Goal: Transaction & Acquisition: Purchase product/service

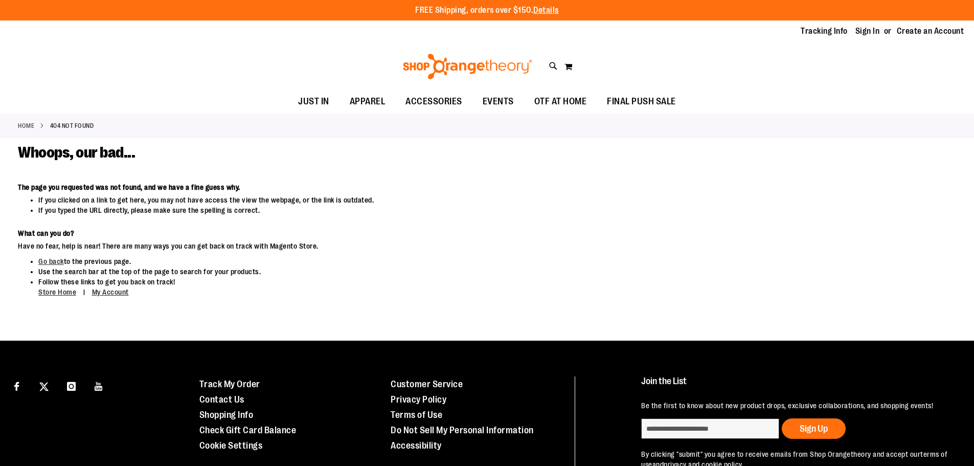
click at [465, 65] on img at bounding box center [467, 67] width 132 height 26
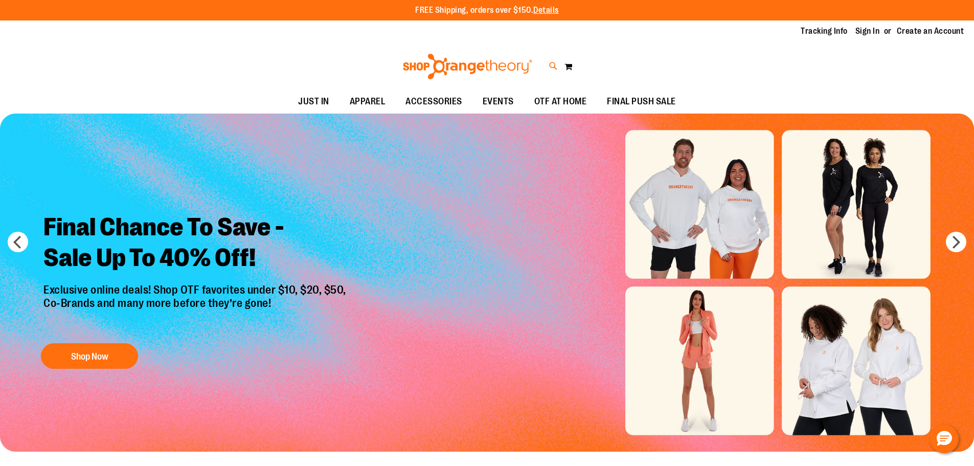
click at [552, 67] on icon at bounding box center [553, 66] width 9 height 12
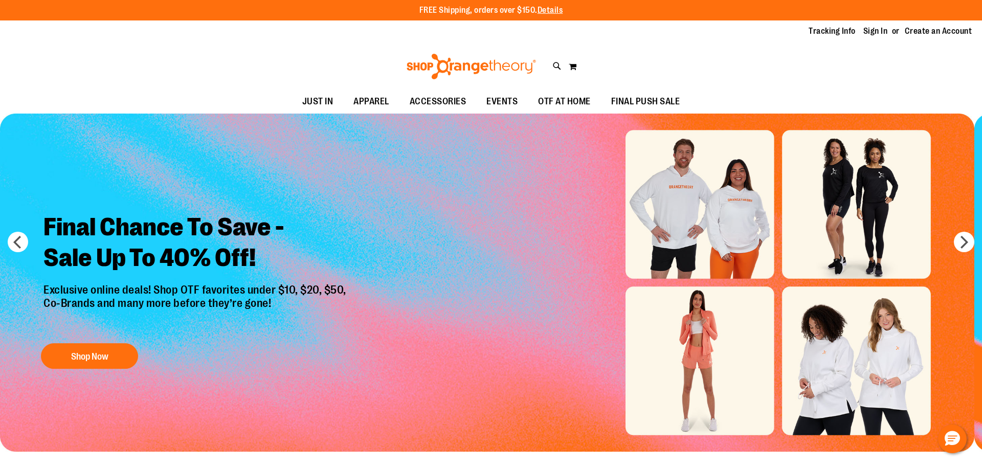
type input "*********"
